Goal: Task Accomplishment & Management: Complete application form

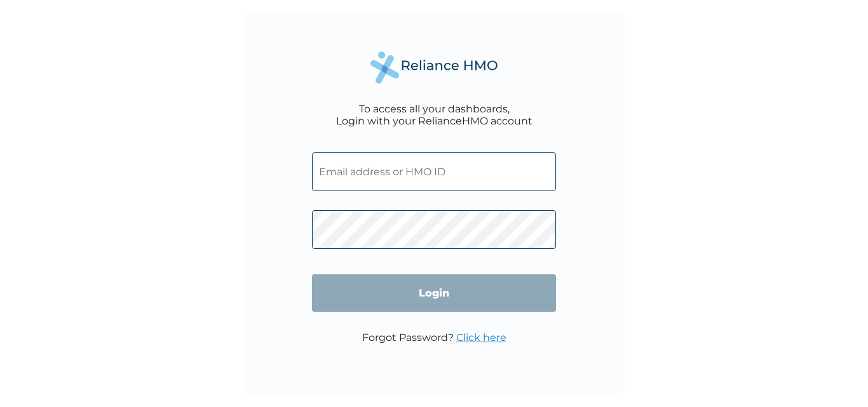
click at [406, 179] on input "text" at bounding box center [434, 172] width 244 height 39
type input "ayodele.lawal@dunatostech.com"
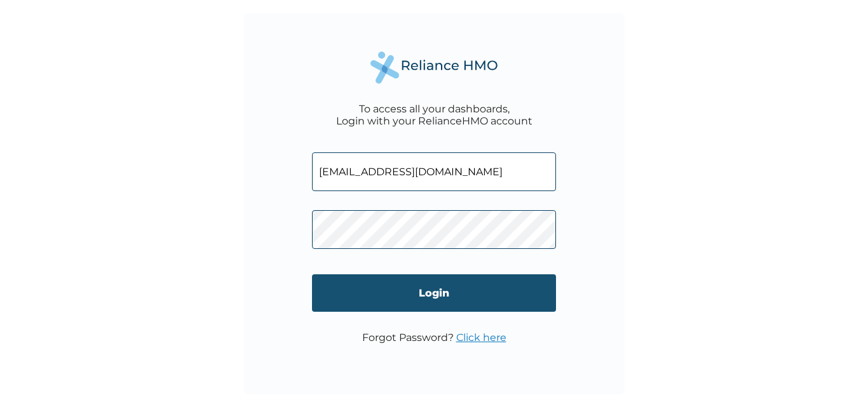
click at [431, 300] on input "Login" at bounding box center [434, 293] width 244 height 37
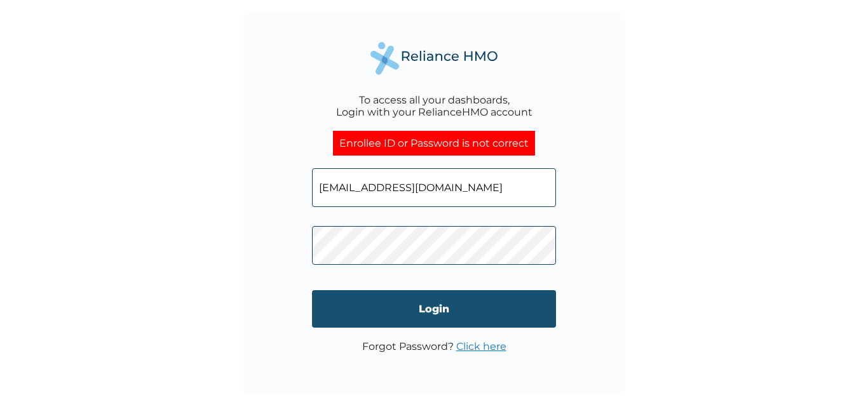
click at [351, 313] on input "Login" at bounding box center [434, 308] width 244 height 37
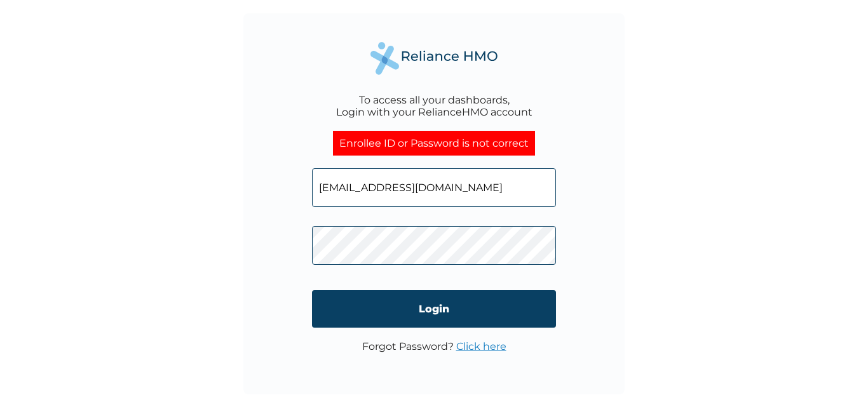
click at [473, 348] on link "Click here" at bounding box center [481, 347] width 50 height 12
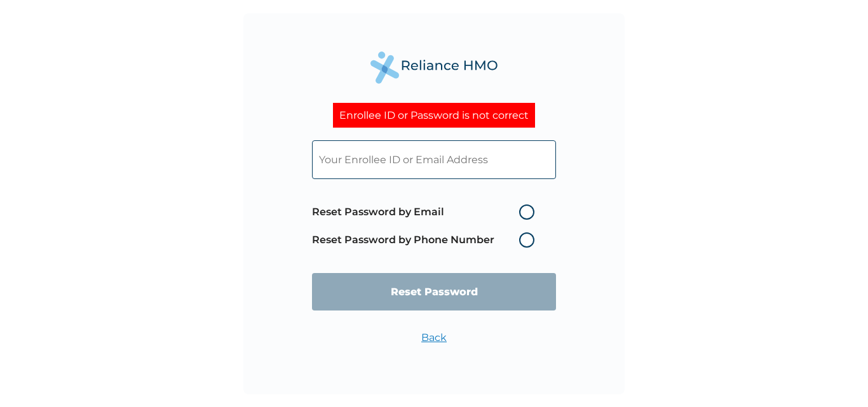
click at [449, 215] on label "Reset Password by Email" at bounding box center [426, 212] width 229 height 15
click at [501, 215] on input "Reset Password by Email" at bounding box center [511, 212] width 20 height 20
radio input "true"
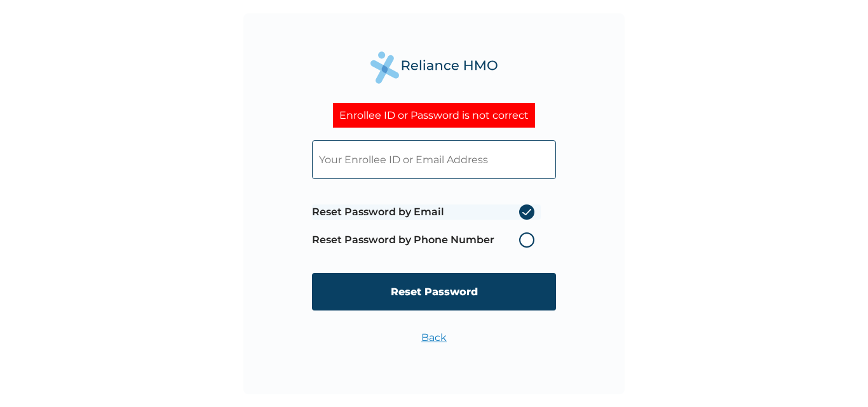
click at [397, 162] on input "text" at bounding box center [434, 159] width 244 height 39
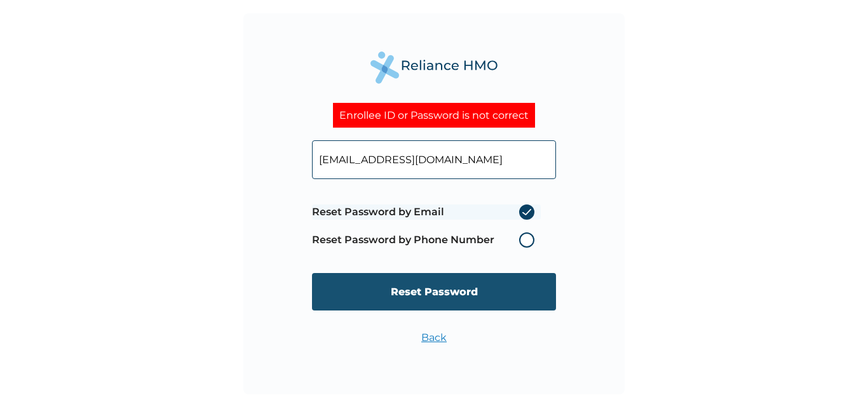
type input "ayodele.lawal@dunatostech.com"
click at [401, 292] on input "Reset Password" at bounding box center [434, 291] width 244 height 37
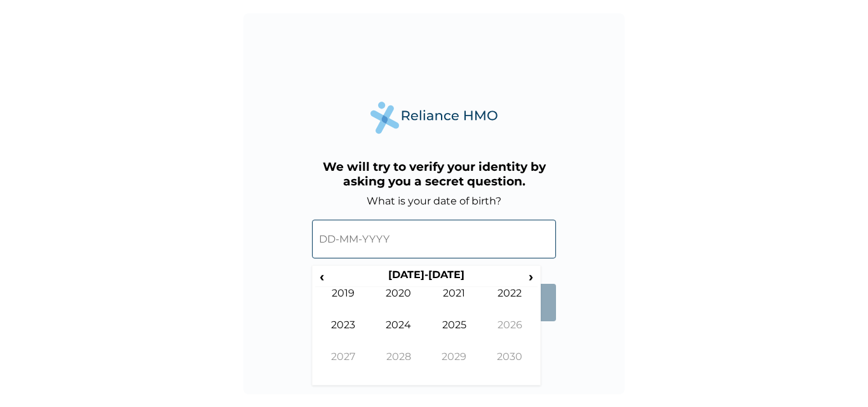
click at [389, 245] on input "text" at bounding box center [434, 239] width 244 height 39
click at [323, 277] on span "‹" at bounding box center [321, 277] width 13 height 16
click at [534, 305] on form "What is your date of birth? ‹ 1990-1999 › 1989 1990 1991 1992 1993 1994 1995 19…" at bounding box center [434, 264] width 244 height 139
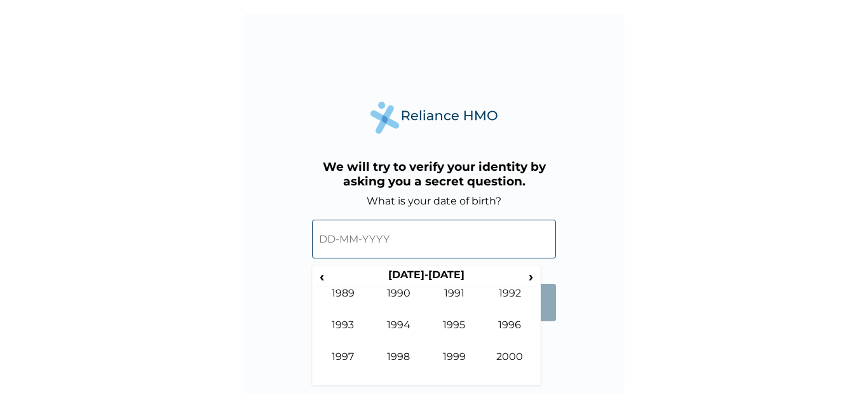
click at [386, 238] on input "text" at bounding box center [434, 239] width 244 height 39
click at [726, 191] on div "We will try to verify your identity by asking you a secret question. What is yo…" at bounding box center [434, 203] width 868 height 407
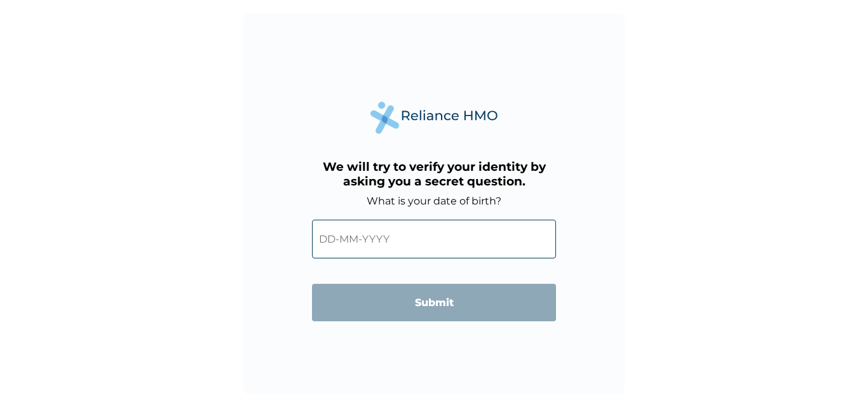
click at [395, 243] on input "text" at bounding box center [434, 239] width 244 height 39
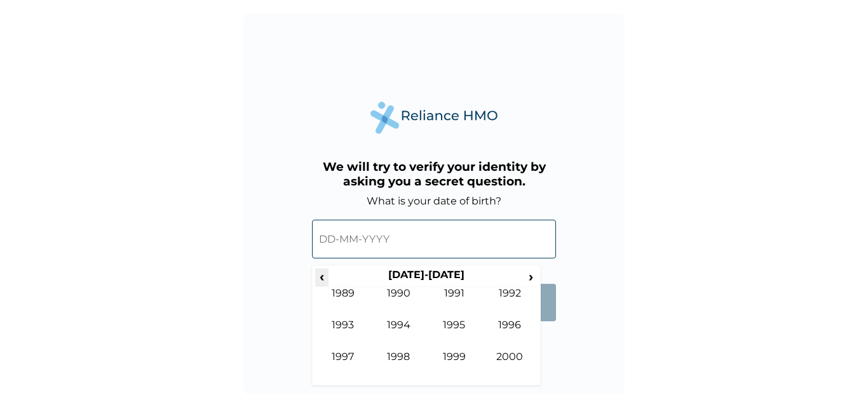
click at [325, 275] on span "‹" at bounding box center [321, 277] width 13 height 16
click at [337, 359] on td "1987" at bounding box center [343, 367] width 56 height 32
click at [390, 357] on td "Oct" at bounding box center [399, 367] width 56 height 32
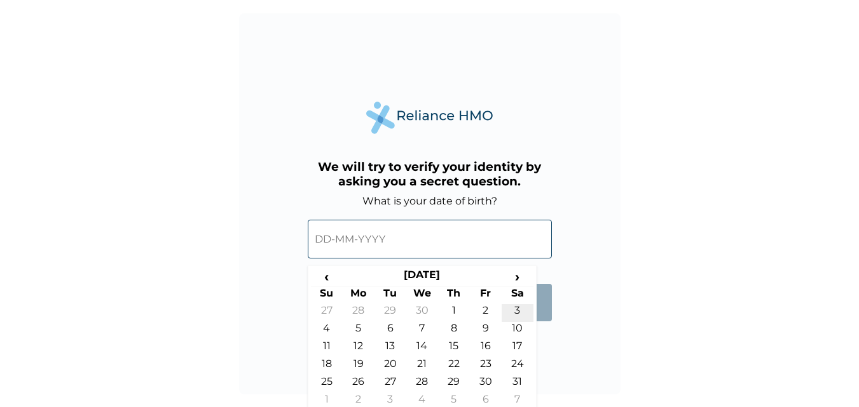
click at [517, 304] on td "3" at bounding box center [517, 313] width 32 height 18
type input "03-10-1987"
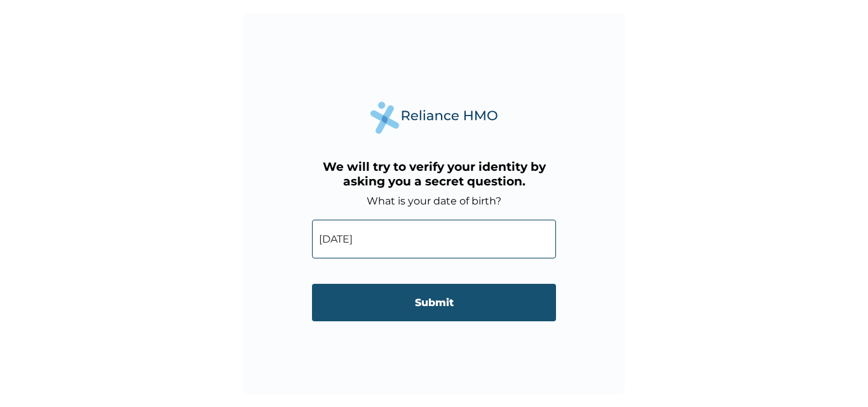
click at [507, 300] on input "Submit" at bounding box center [434, 302] width 244 height 37
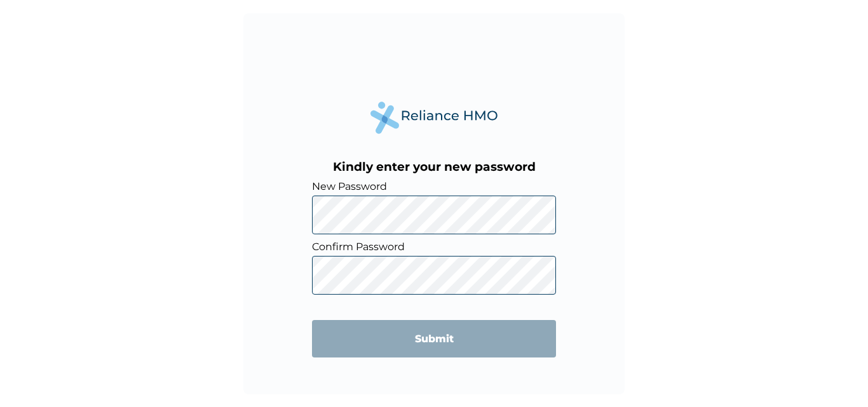
click at [698, 198] on div "Kindly enter your new password New Password Confirm Password Submit" at bounding box center [434, 203] width 868 height 407
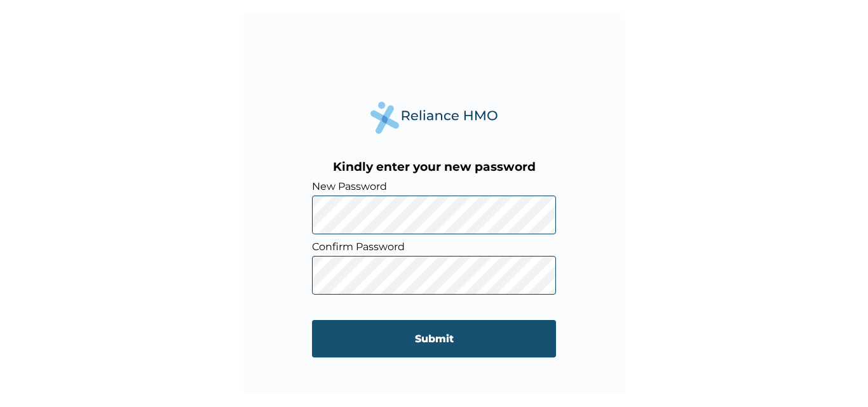
click at [439, 341] on input "Submit" at bounding box center [434, 338] width 244 height 37
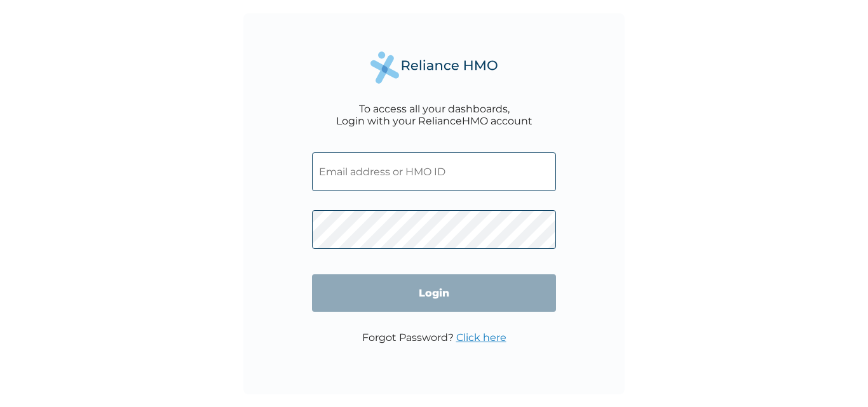
click at [393, 174] on input "text" at bounding box center [434, 172] width 244 height 39
type input "ayodele.lawal@dunatostech.com"
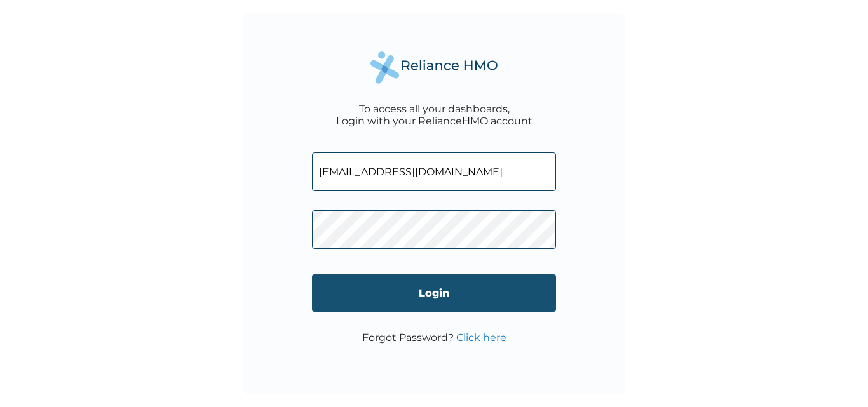
click at [403, 301] on input "Login" at bounding box center [434, 293] width 244 height 37
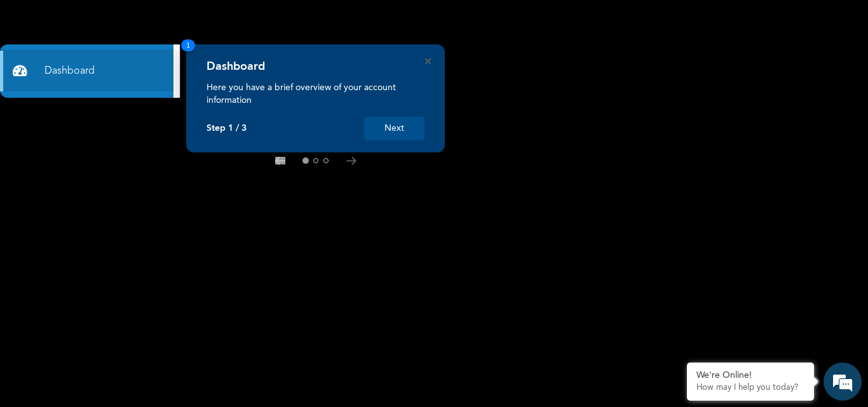
click at [405, 126] on button "Next" at bounding box center [394, 129] width 60 height 24
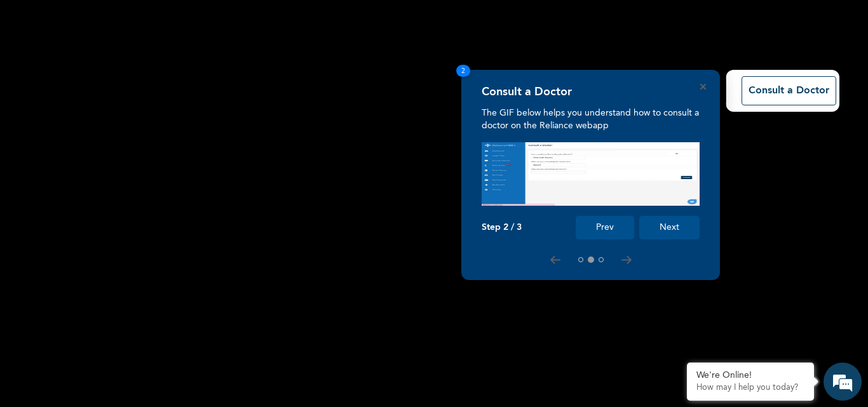
click at [674, 224] on button "Next" at bounding box center [669, 228] width 60 height 24
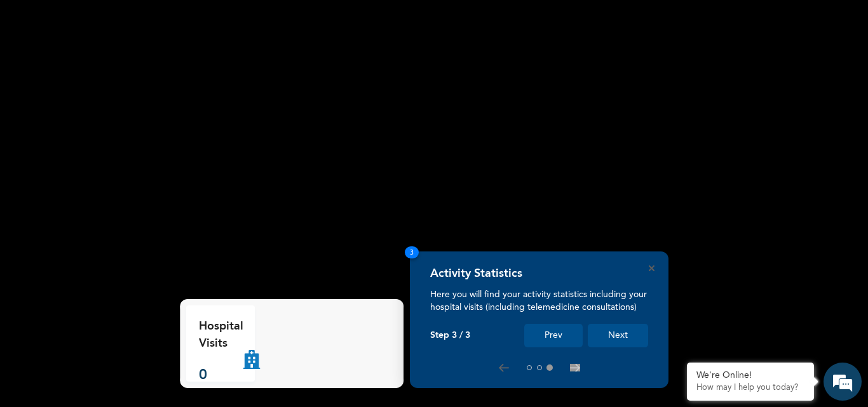
click at [618, 338] on button "Next" at bounding box center [618, 336] width 60 height 24
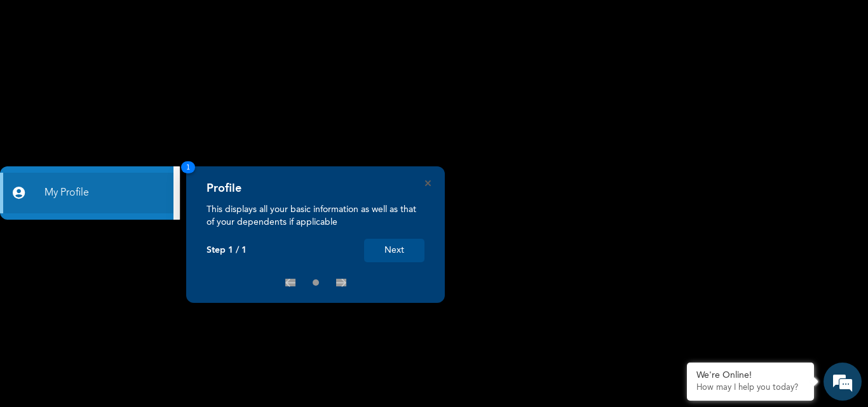
click at [388, 252] on button "Next" at bounding box center [394, 251] width 60 height 24
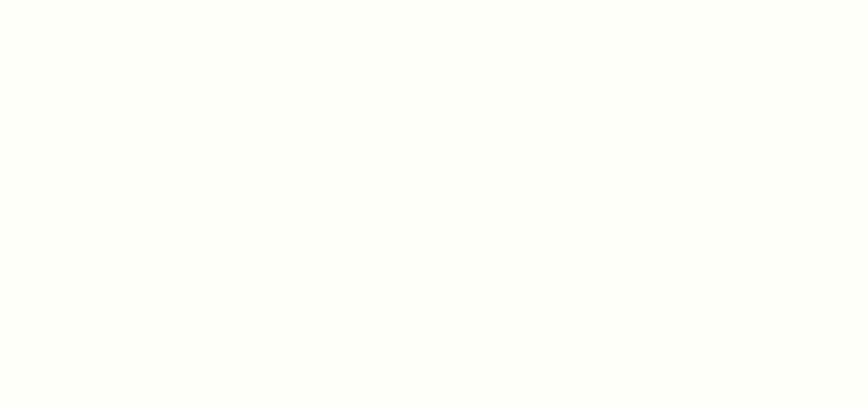
click at [426, 178] on div at bounding box center [434, 203] width 868 height 407
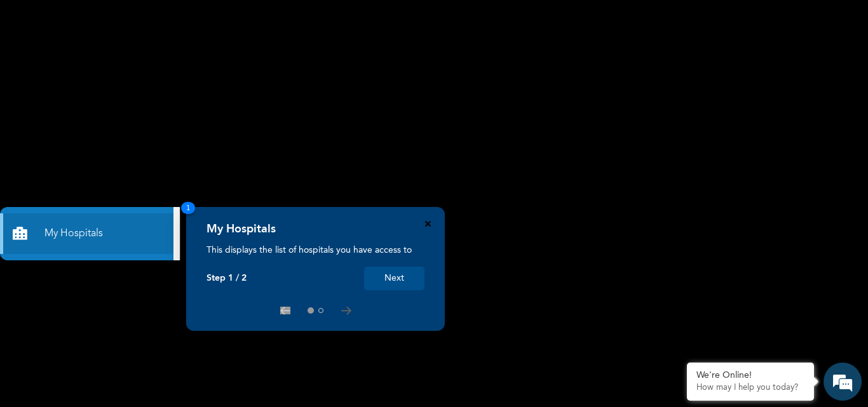
click at [428, 224] on icon "Close" at bounding box center [428, 224] width 6 height 6
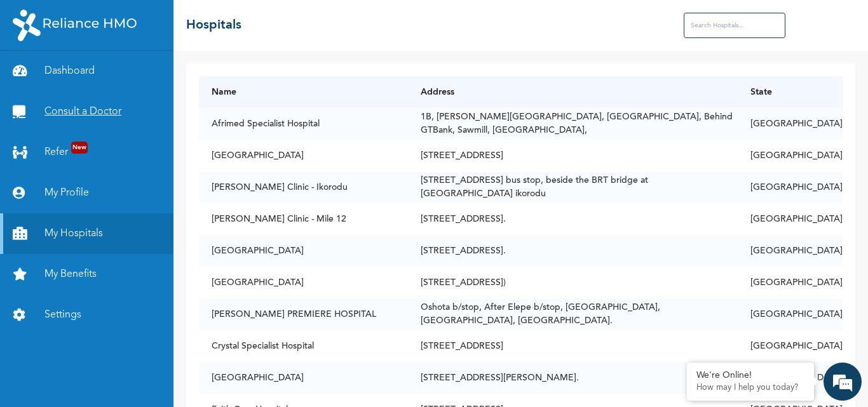
click at [67, 109] on link "Consult a Doctor" at bounding box center [86, 112] width 173 height 41
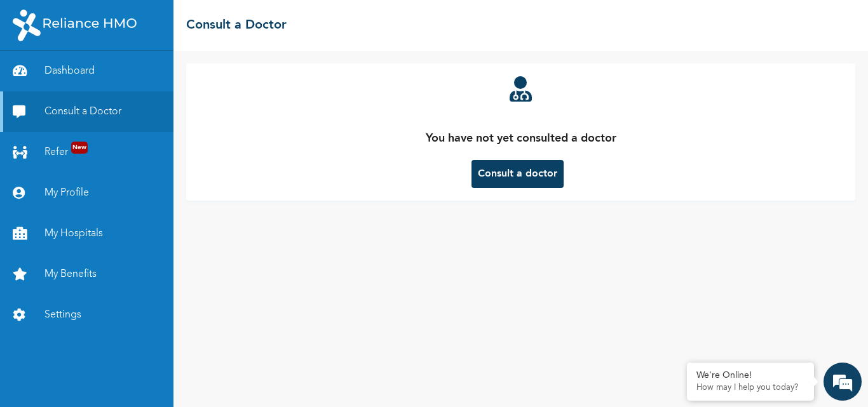
click at [496, 170] on button "Consult a doctor" at bounding box center [518, 174] width 92 height 28
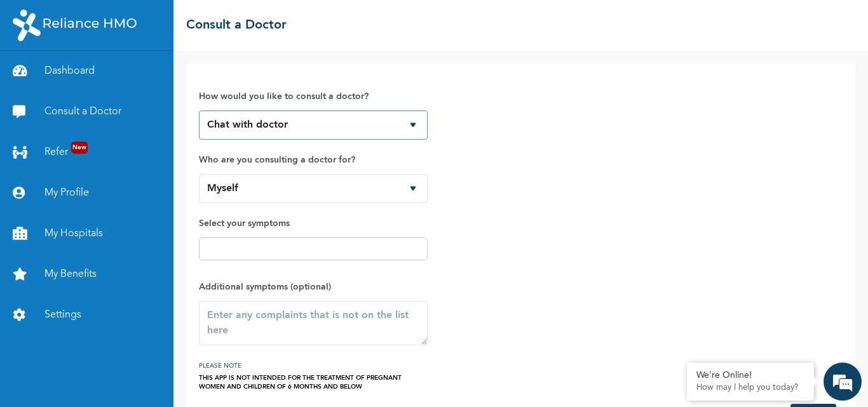
click at [384, 123] on select "Chat with doctor Phone Call" at bounding box center [313, 125] width 229 height 29
click at [199, 111] on select "Chat with doctor Phone Call" at bounding box center [313, 125] width 229 height 29
click at [323, 240] on div at bounding box center [313, 249] width 229 height 23
click at [313, 245] on input "text" at bounding box center [313, 248] width 221 height 15
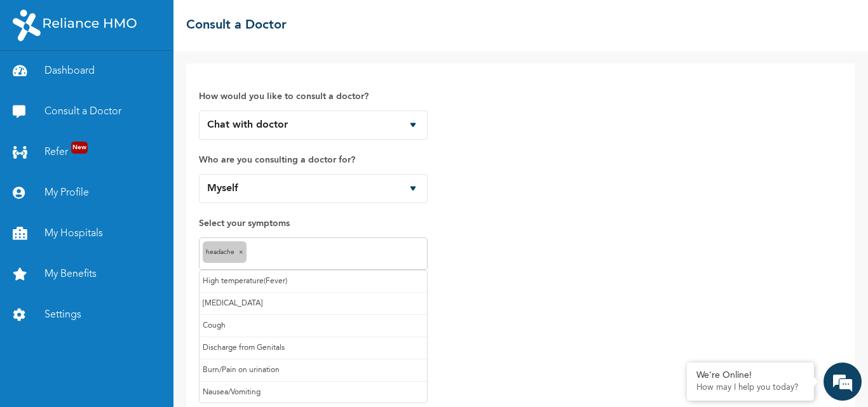
click at [370, 250] on input "text" at bounding box center [337, 254] width 174 height 15
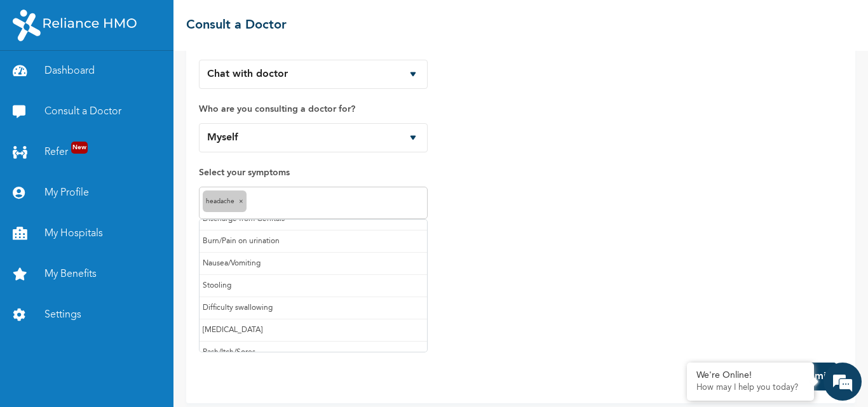
scroll to position [81, 0]
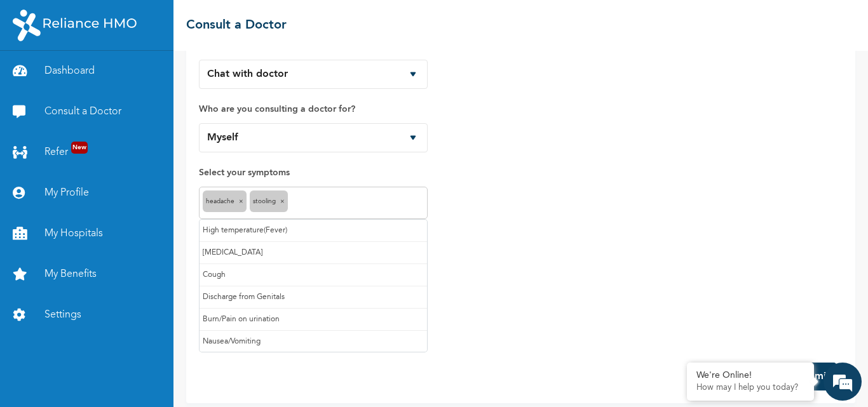
click at [411, 203] on input "text" at bounding box center [357, 203] width 133 height 15
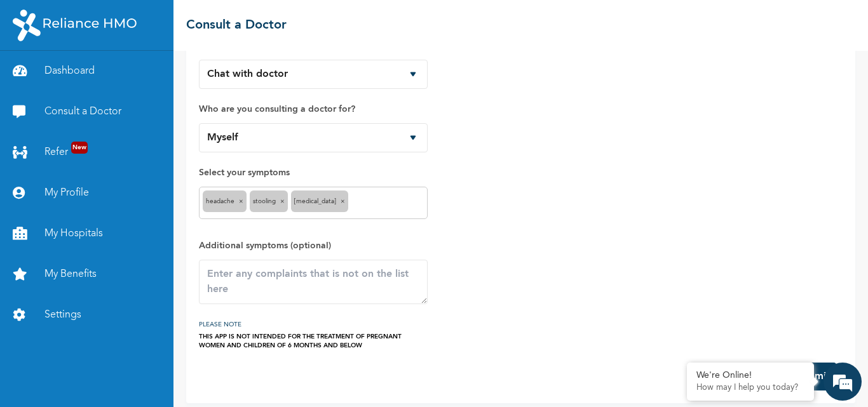
click at [240, 203] on span "×" at bounding box center [241, 201] width 4 height 6
click at [327, 198] on input "text" at bounding box center [363, 203] width 119 height 15
click at [271, 266] on textarea at bounding box center [313, 282] width 229 height 44
type textarea "B"
click at [380, 201] on span "×" at bounding box center [382, 201] width 4 height 6
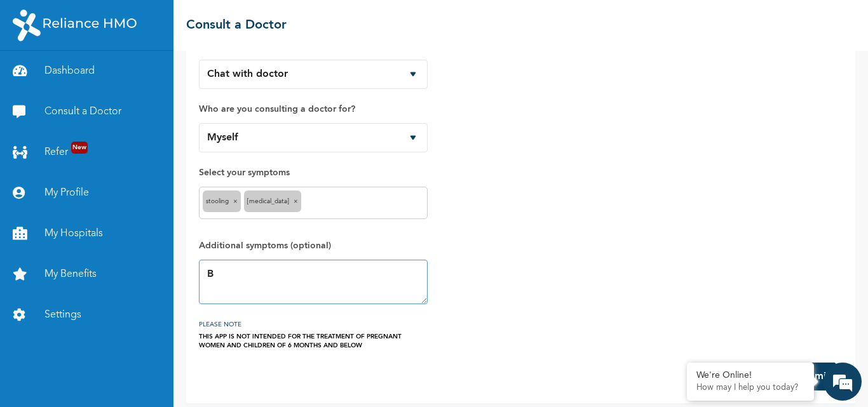
click at [307, 273] on textarea "B" at bounding box center [313, 282] width 229 height 44
click at [296, 275] on textarea "Bloating and diarhrea" at bounding box center [313, 282] width 229 height 44
click at [472, 289] on div "How would you like to consult a doctor? Chat with doctor Phone Call Who are you…" at bounding box center [521, 187] width 644 height 325
click at [329, 268] on textarea "Bloating and diarrhea" at bounding box center [313, 282] width 229 height 44
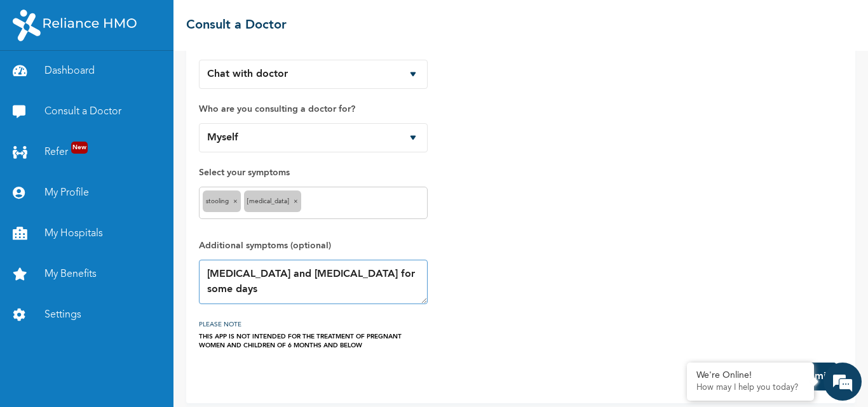
type textarea "Bloating and diarrhea for some days"
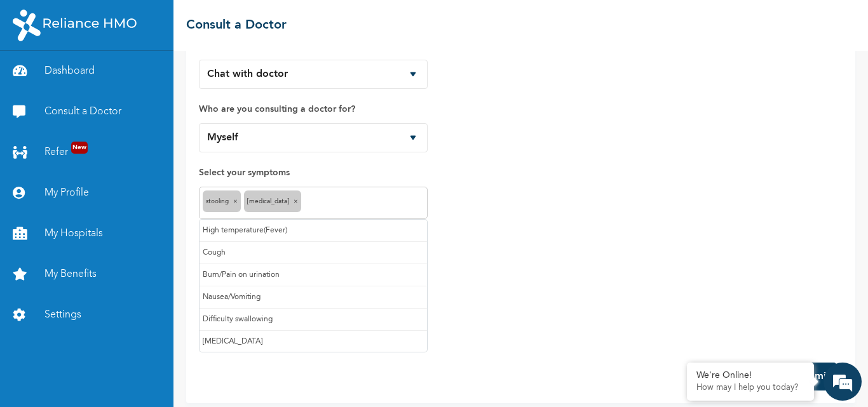
click at [304, 201] on input "text" at bounding box center [363, 203] width 119 height 15
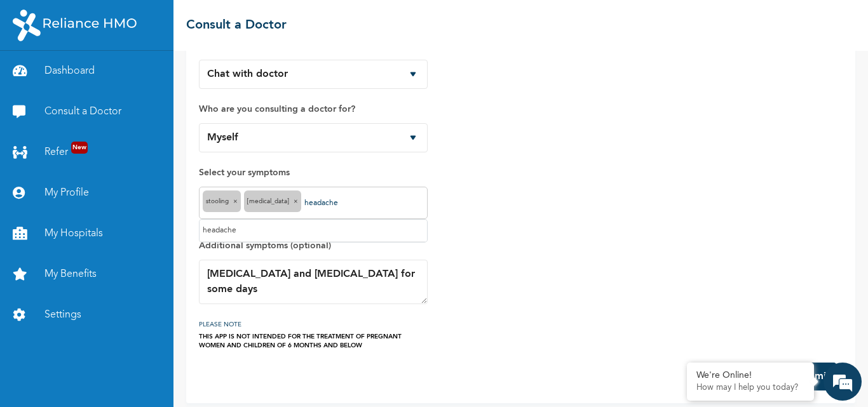
type input "headache"
click at [540, 187] on div "How would you like to consult a doctor? Chat with doctor Phone Call Who are you…" at bounding box center [521, 187] width 644 height 325
drag, startPoint x: 343, startPoint y: 203, endPoint x: 298, endPoint y: 204, distance: 44.5
click at [304, 204] on input "headache" at bounding box center [363, 203] width 119 height 15
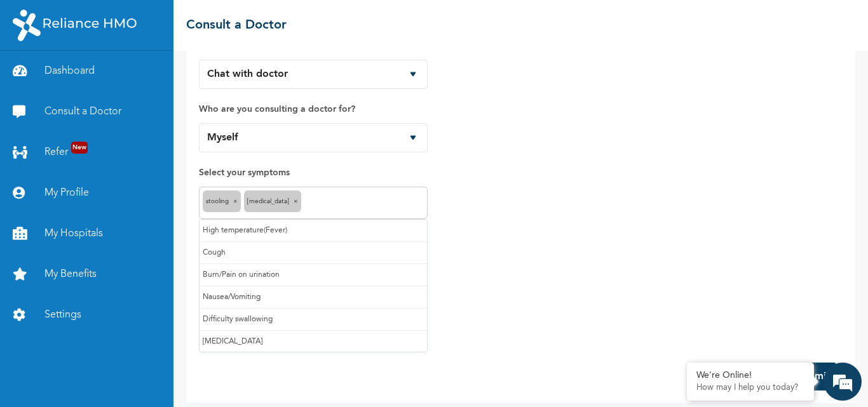
click at [372, 196] on input "text" at bounding box center [363, 203] width 119 height 15
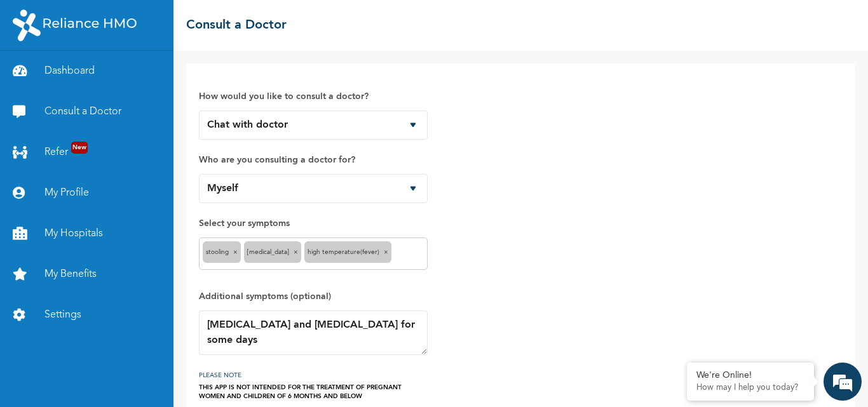
scroll to position [60, 0]
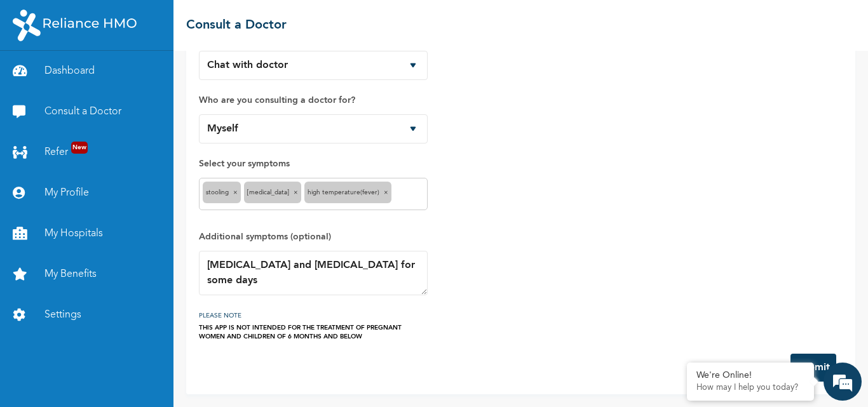
click at [514, 272] on div "How would you like to consult a doctor? Chat with doctor Phone Call Who are you…" at bounding box center [521, 179] width 644 height 325
click at [317, 309] on h3 "PLEASE NOTE" at bounding box center [313, 315] width 229 height 15
click at [817, 365] on button "Submit" at bounding box center [814, 368] width 46 height 28
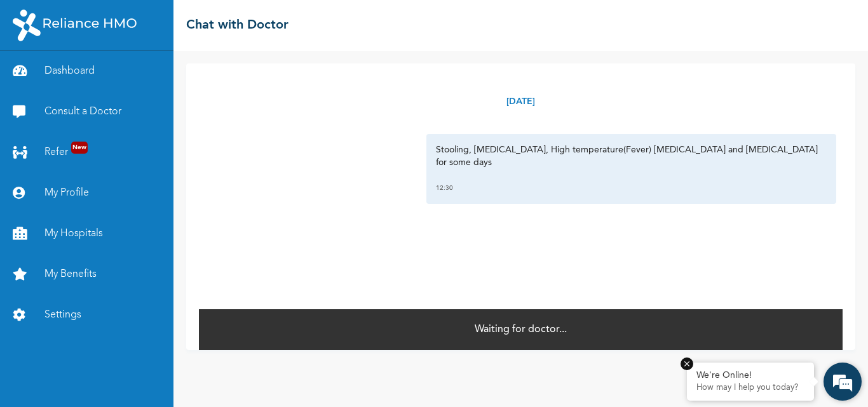
click at [690, 365] on em at bounding box center [687, 364] width 13 height 13
click at [721, 318] on div "Waiting for doctor..." at bounding box center [521, 329] width 644 height 42
click at [87, 104] on link "Consult a Doctor" at bounding box center [86, 112] width 173 height 41
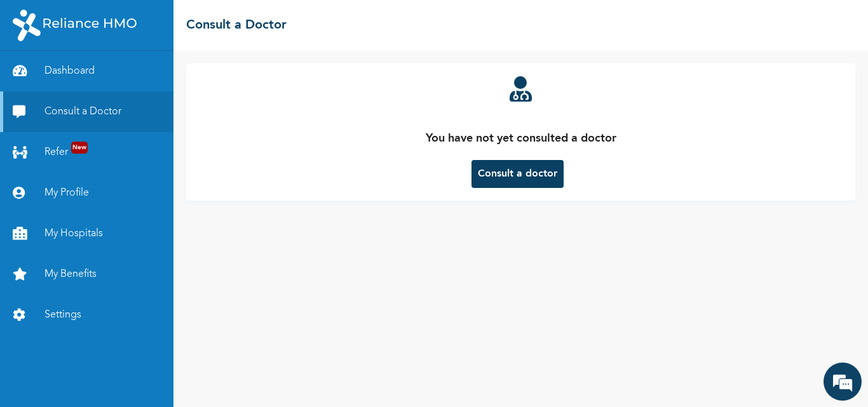
click at [502, 168] on button "Consult a doctor" at bounding box center [518, 174] width 92 height 28
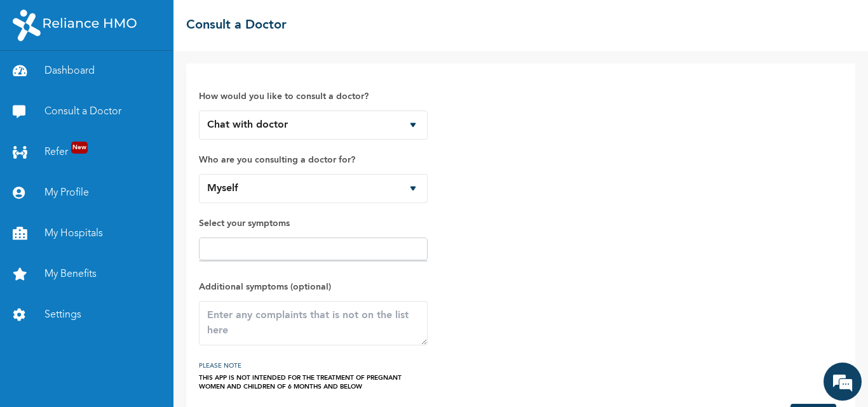
click at [282, 250] on input "text" at bounding box center [313, 248] width 221 height 15
click at [280, 250] on input "text" at bounding box center [313, 248] width 221 height 15
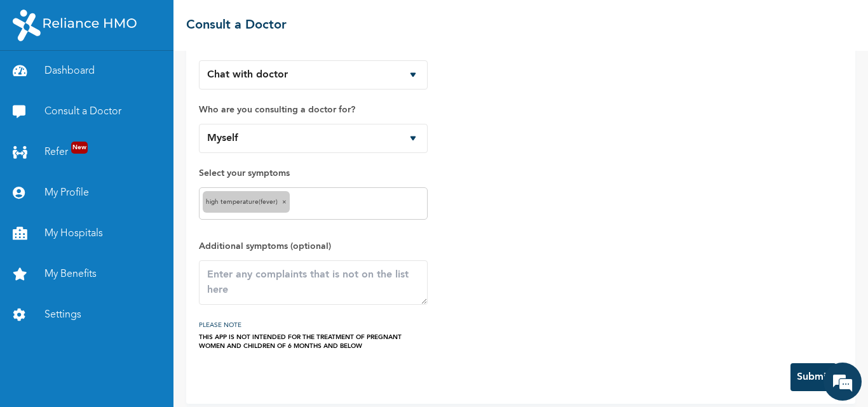
click at [325, 203] on input "text" at bounding box center [358, 203] width 131 height 15
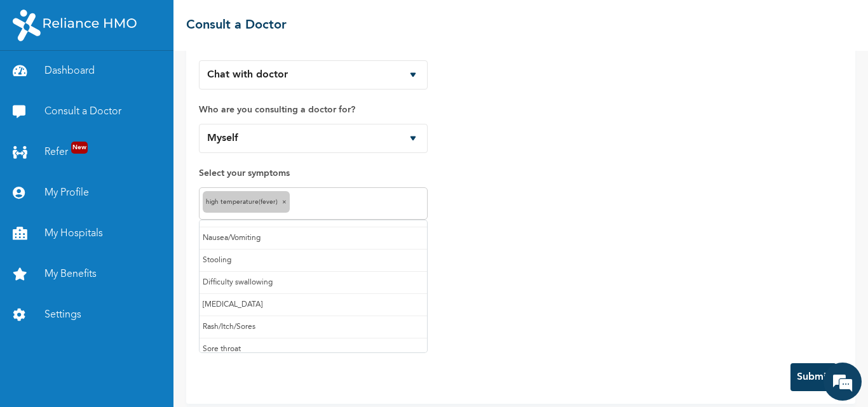
scroll to position [112, 0]
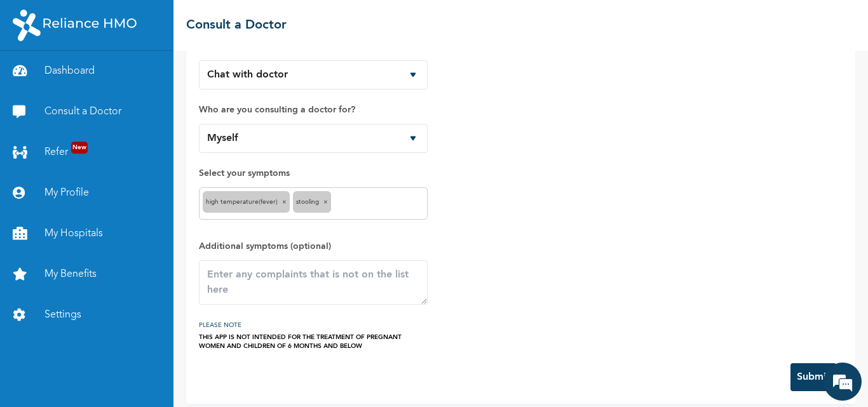
click at [377, 201] on input "text" at bounding box center [379, 203] width 90 height 15
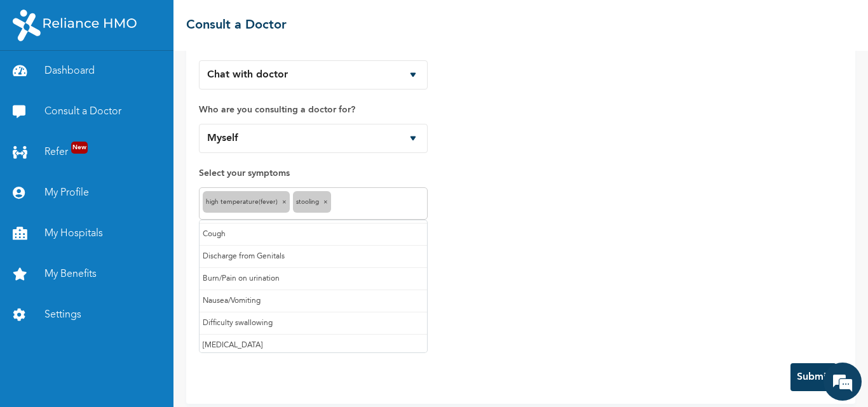
scroll to position [0, 0]
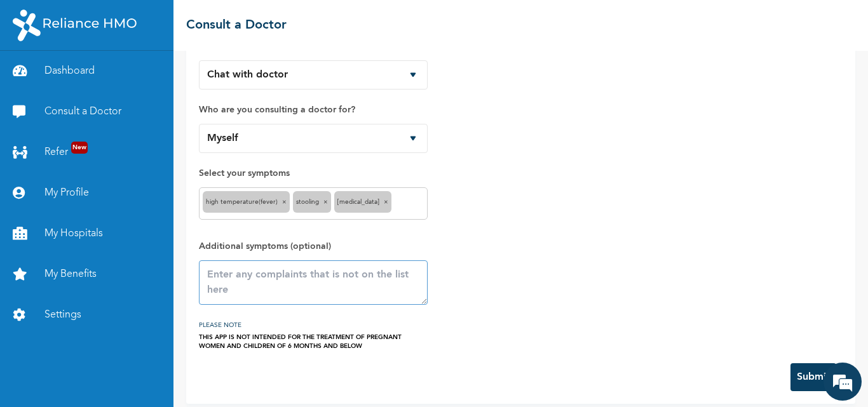
click at [342, 279] on textarea at bounding box center [313, 283] width 229 height 44
type textarea "bloating. diarrhea"
click at [791, 372] on button "Submit" at bounding box center [814, 378] width 46 height 28
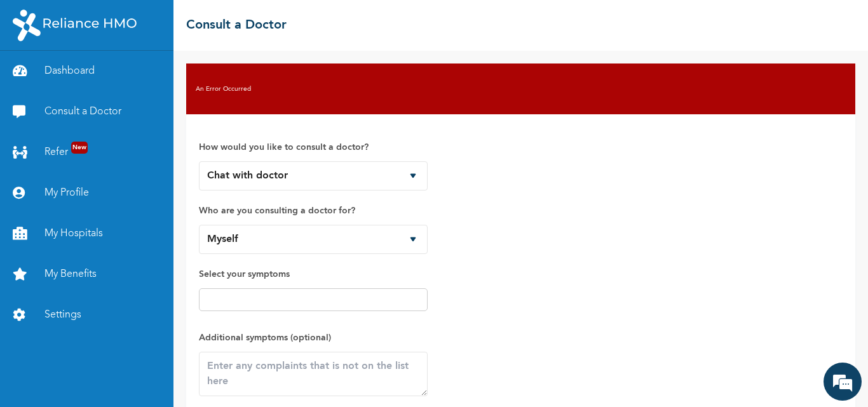
click at [344, 298] on input "text" at bounding box center [313, 299] width 221 height 15
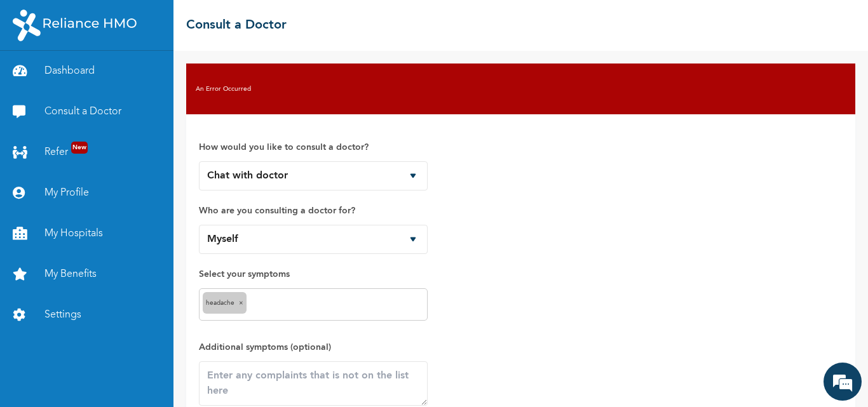
click at [317, 308] on input "text" at bounding box center [337, 304] width 174 height 15
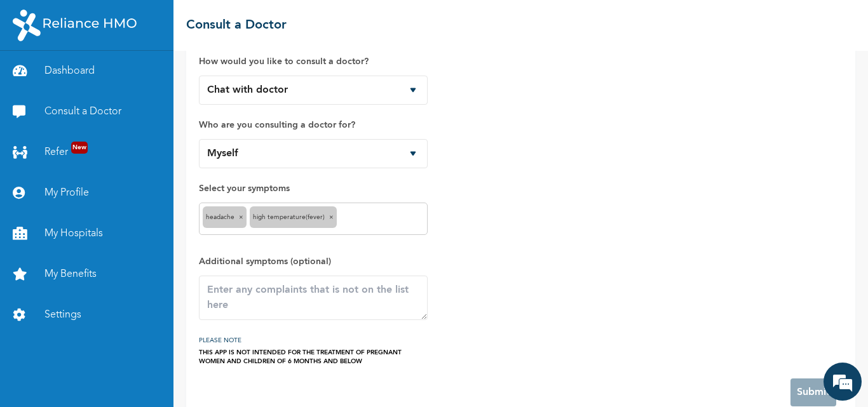
scroll to position [111, 0]
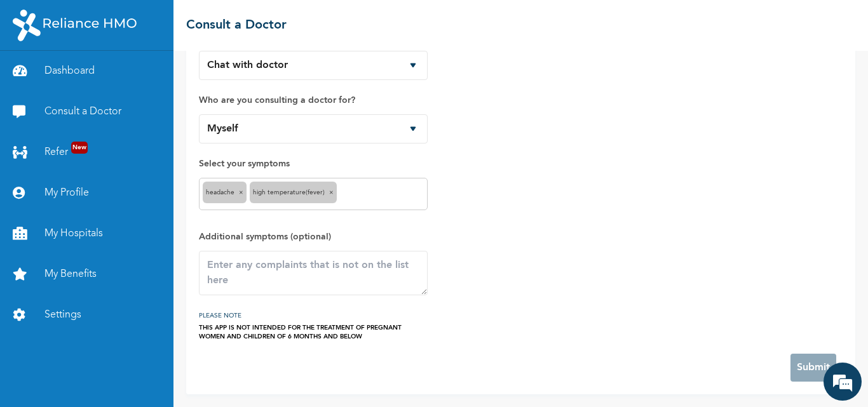
click at [357, 196] on input "text" at bounding box center [382, 194] width 84 height 15
click at [240, 272] on textarea at bounding box center [313, 273] width 229 height 44
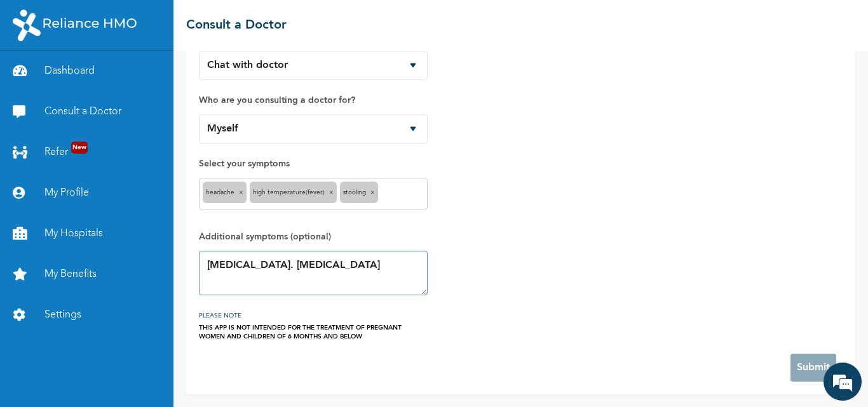
type textarea "Bloating. Diarrhea"
click at [728, 331] on div "How would you like to consult a doctor? Chat with doctor Phone Call Who are you…" at bounding box center [521, 179] width 644 height 325
click at [658, 346] on form "How would you like to consult a doctor? Chat with doctor Phone Call Who are you…" at bounding box center [521, 199] width 644 height 365
click at [379, 73] on select "Chat with doctor Phone Call" at bounding box center [313, 65] width 229 height 29
click at [199, 51] on select "Chat with doctor Phone Call" at bounding box center [313, 65] width 229 height 29
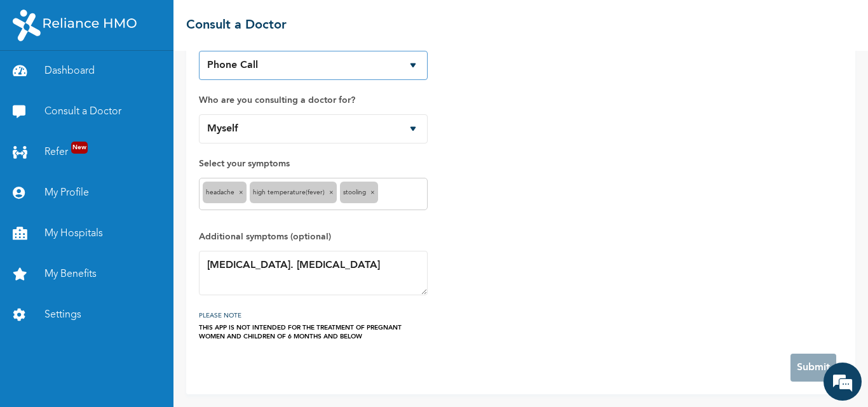
click at [351, 69] on select "Chat with doctor Phone Call" at bounding box center [313, 65] width 229 height 29
select select "1"
click at [199, 51] on select "Chat with doctor Phone Call" at bounding box center [313, 65] width 229 height 29
click at [527, 252] on div "How would you like to consult a doctor? Chat with doctor Phone Call Who are you…" at bounding box center [521, 179] width 644 height 325
click at [396, 271] on textarea "Bloating. Diarrhea" at bounding box center [313, 273] width 229 height 44
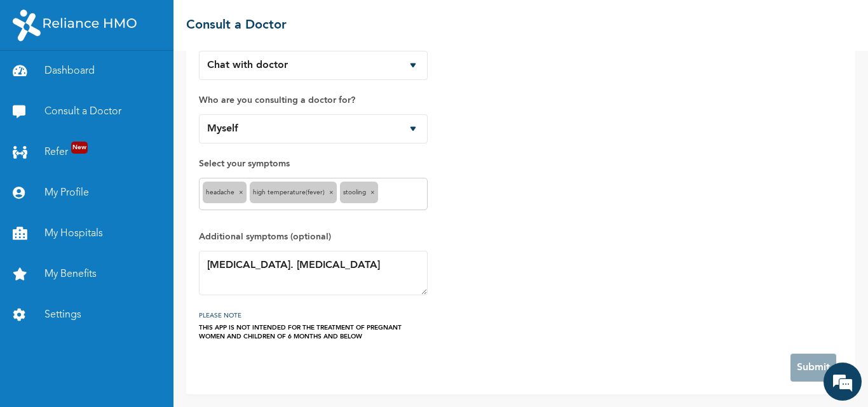
click at [691, 333] on div "How would you like to consult a doctor? Chat with doctor Phone Call Who are you…" at bounding box center [521, 179] width 644 height 325
